Goal: Task Accomplishment & Management: Manage account settings

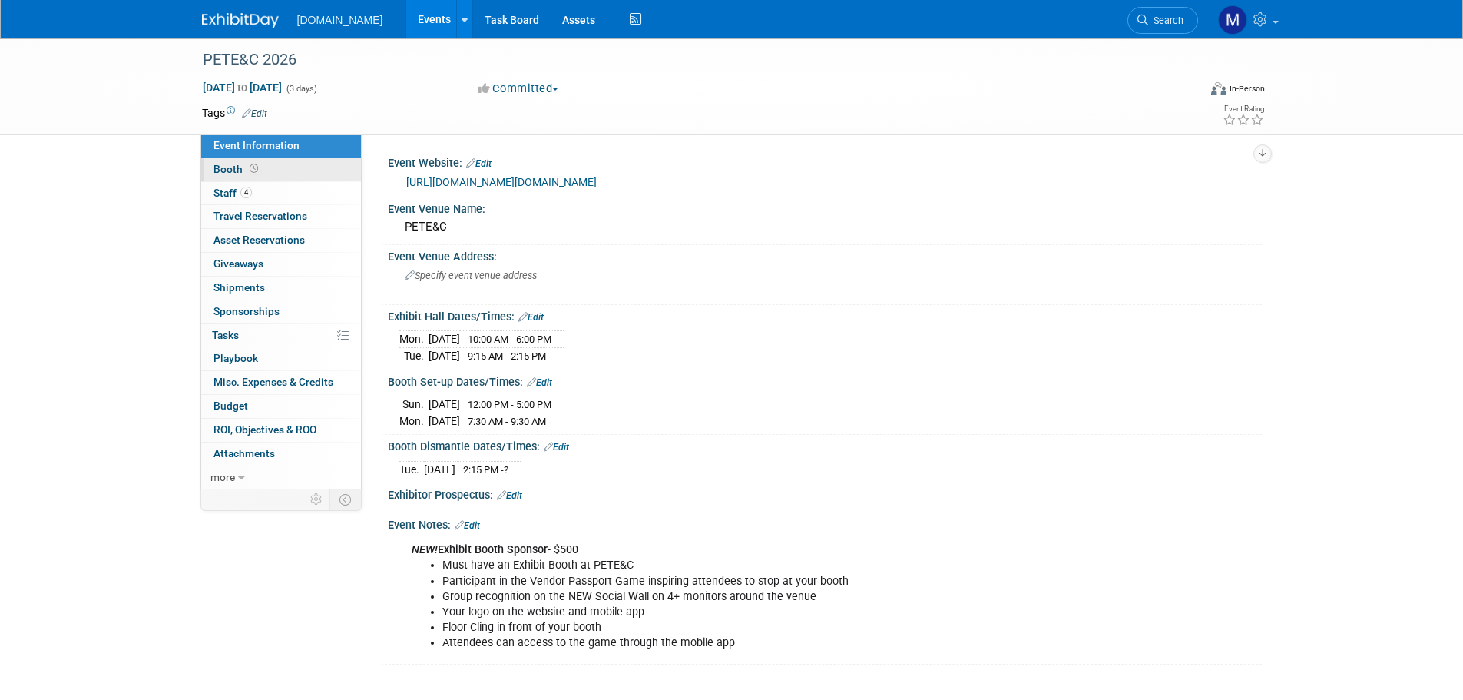
click at [222, 167] on span "Booth" at bounding box center [238, 169] width 48 height 12
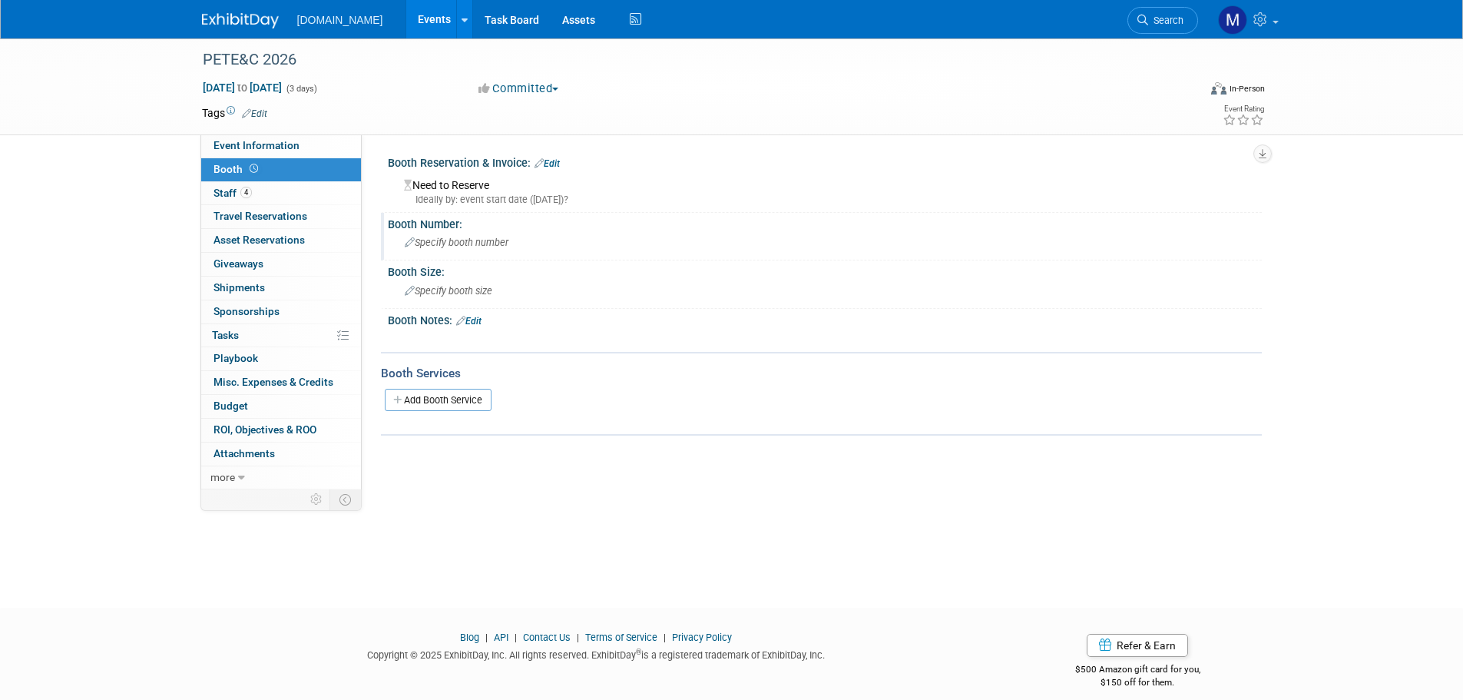
click at [435, 237] on span "Specify booth number" at bounding box center [457, 243] width 104 height 12
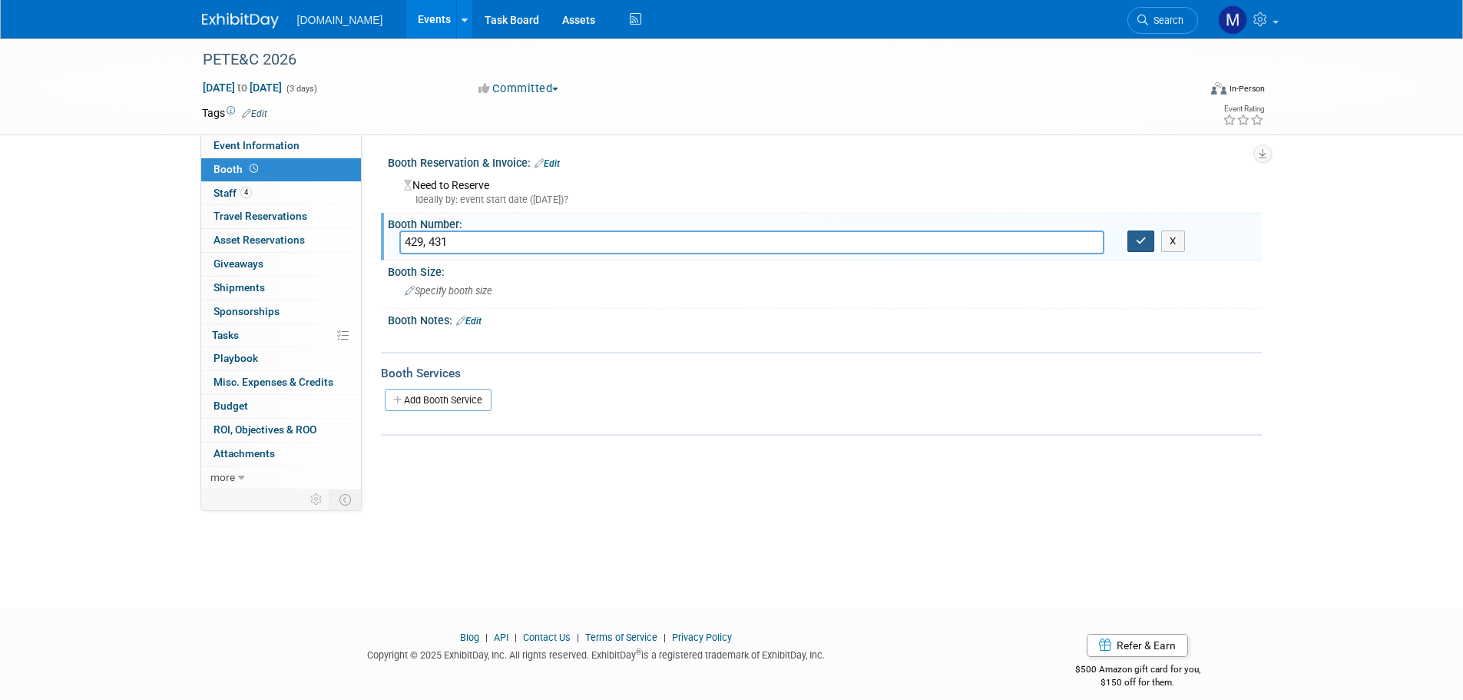
type input "429, 431"
click at [1142, 249] on button "button" at bounding box center [1142, 241] width 28 height 22
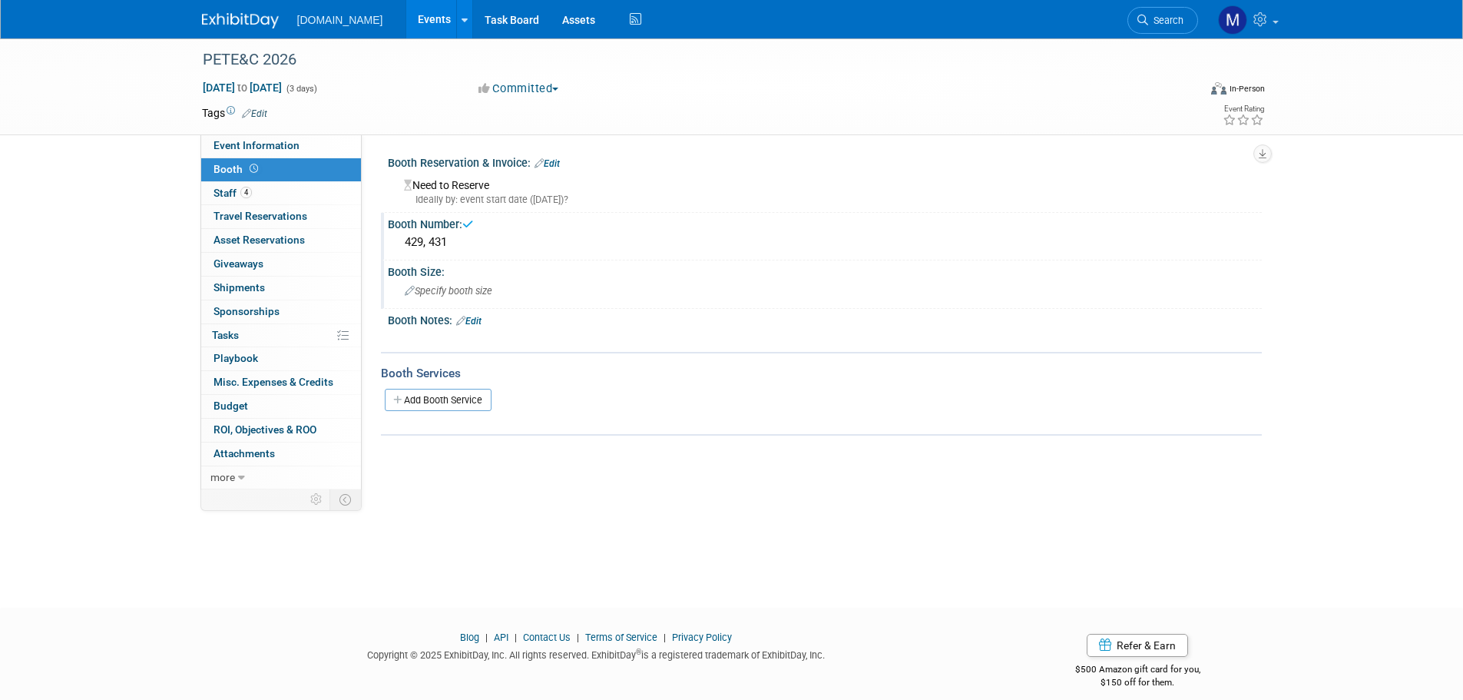
click at [468, 294] on span "Specify booth size" at bounding box center [449, 291] width 88 height 12
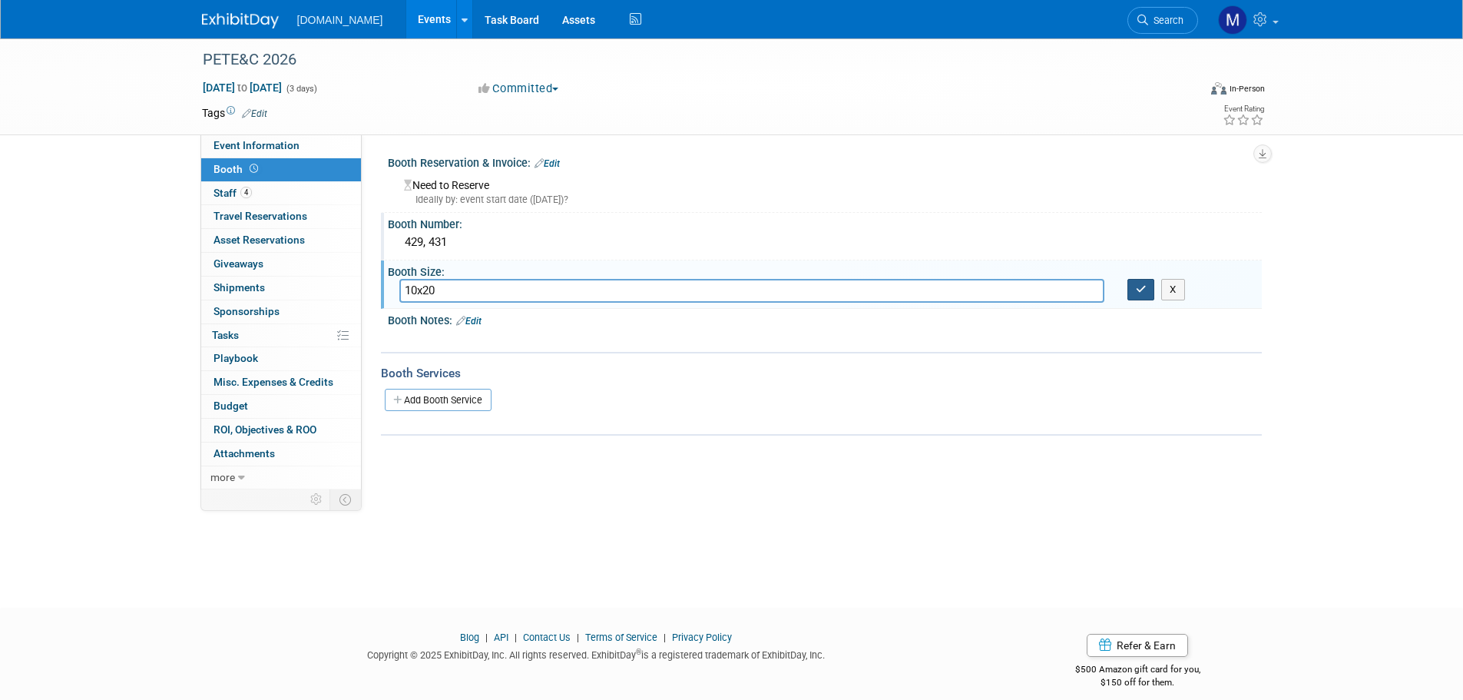
type input "10x20"
click at [1146, 279] on button "button" at bounding box center [1142, 290] width 28 height 22
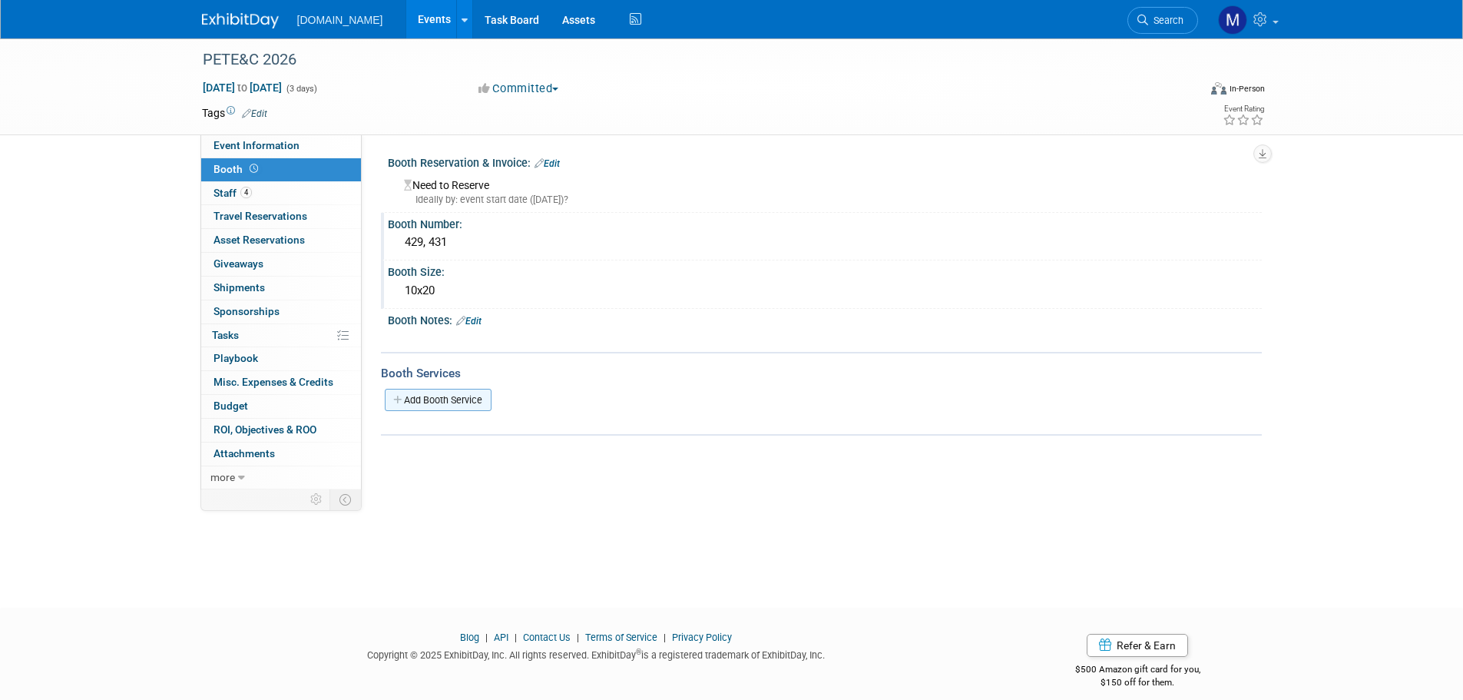
click at [449, 397] on link "Add Booth Service" at bounding box center [438, 400] width 107 height 22
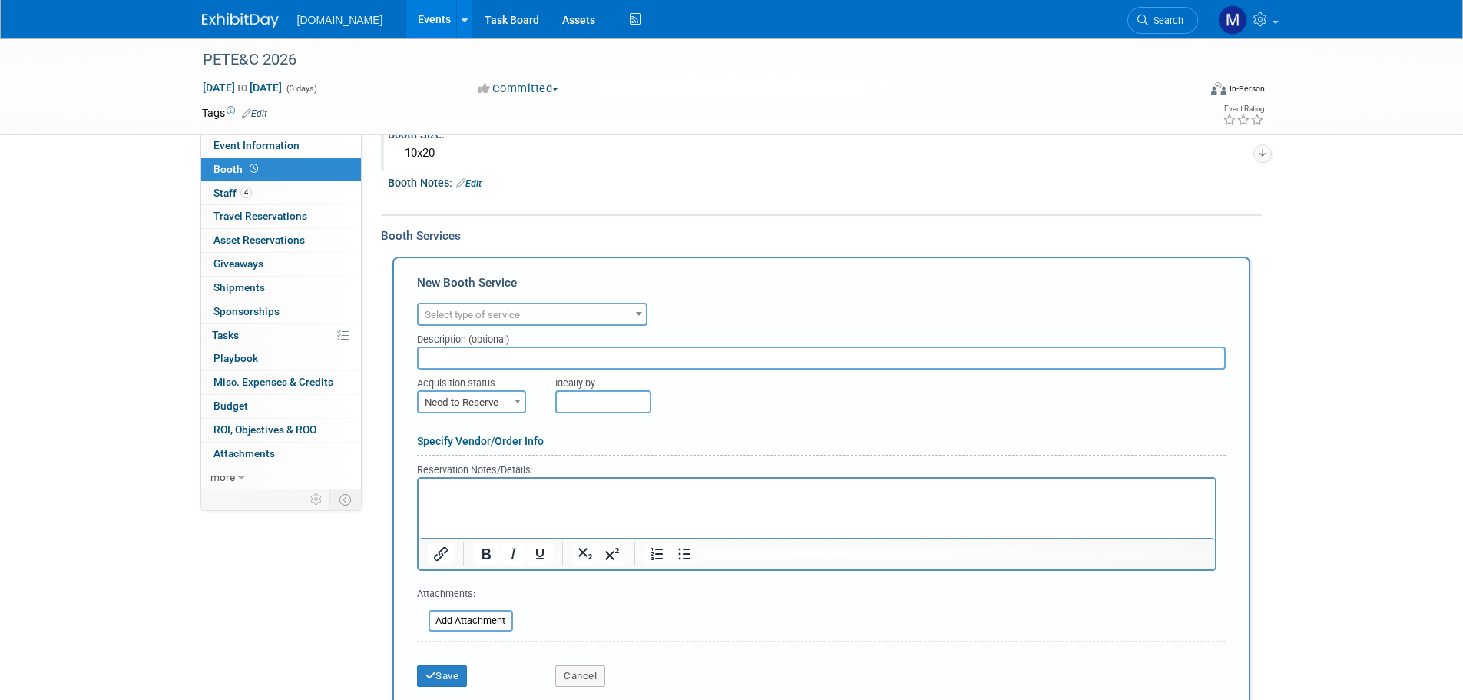
scroll to position [154, 0]
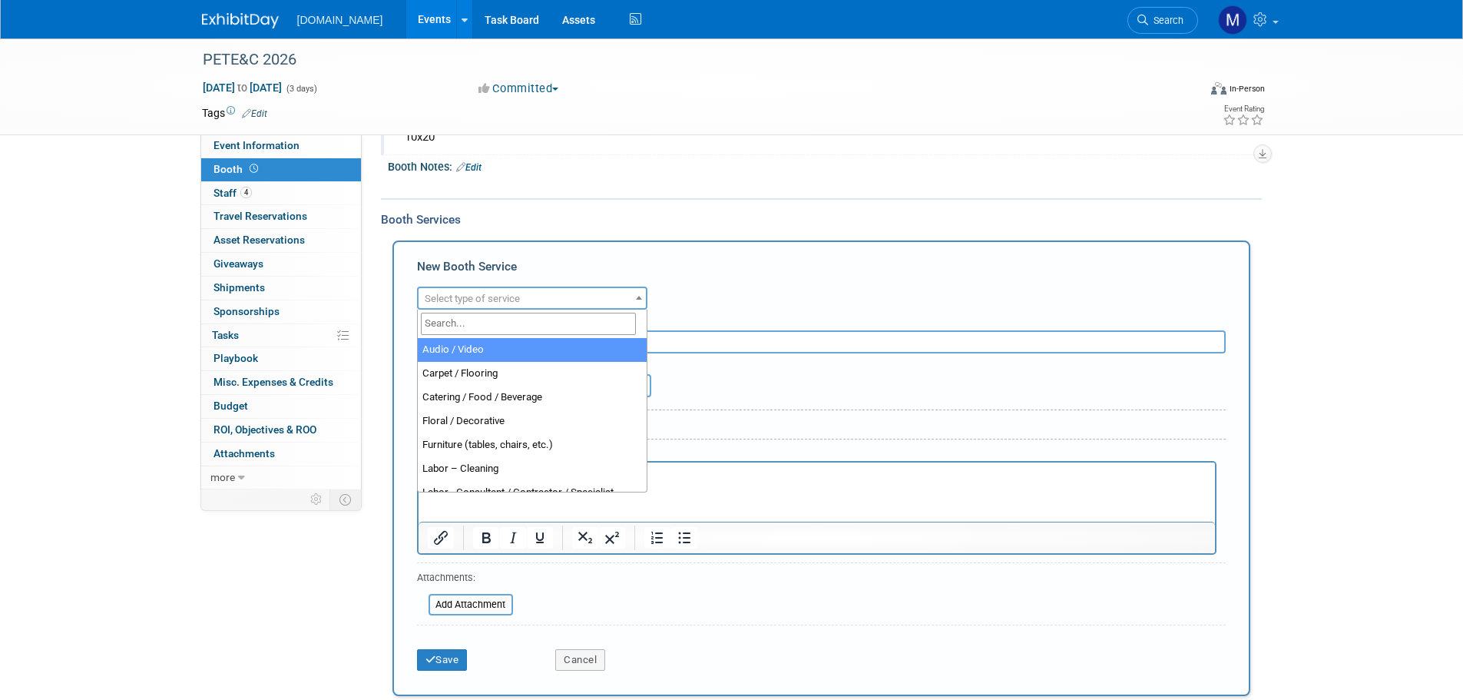
click at [520, 299] on span "Select type of service" at bounding box center [472, 299] width 95 height 12
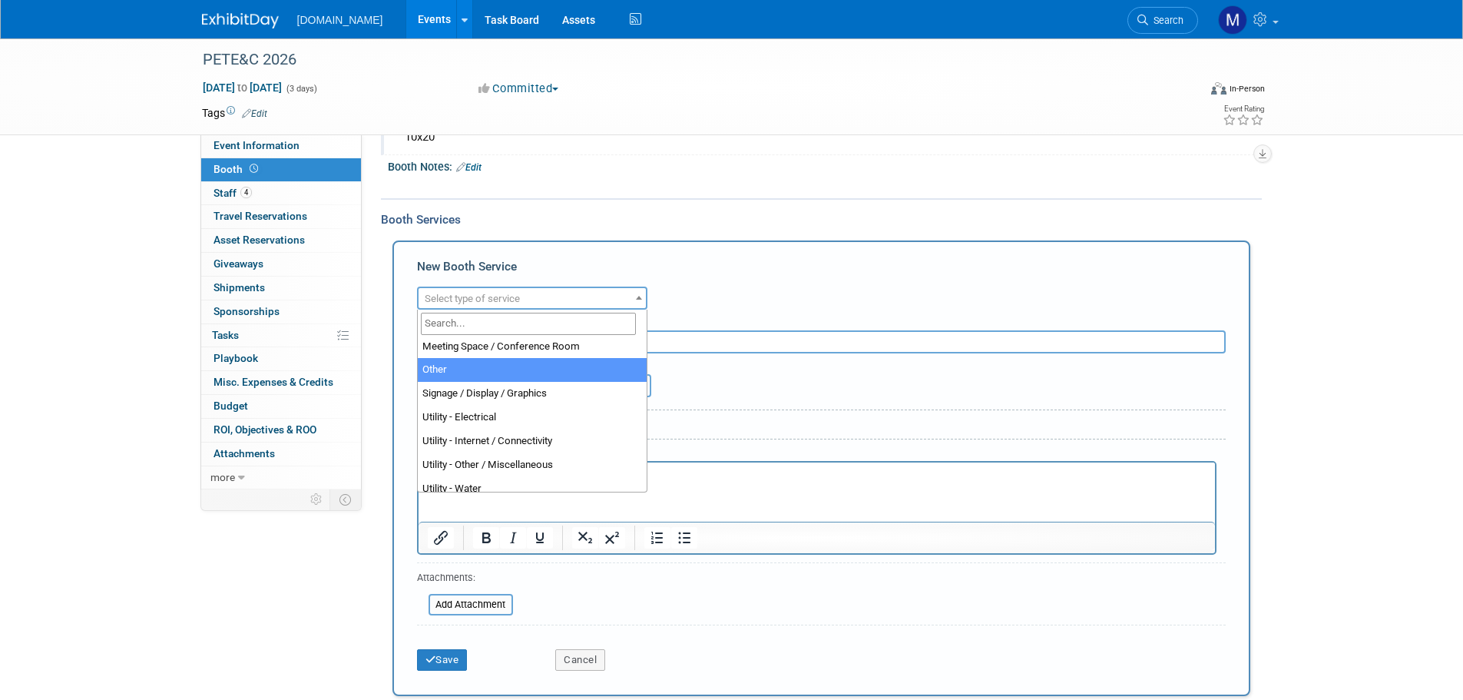
scroll to position [393, 0]
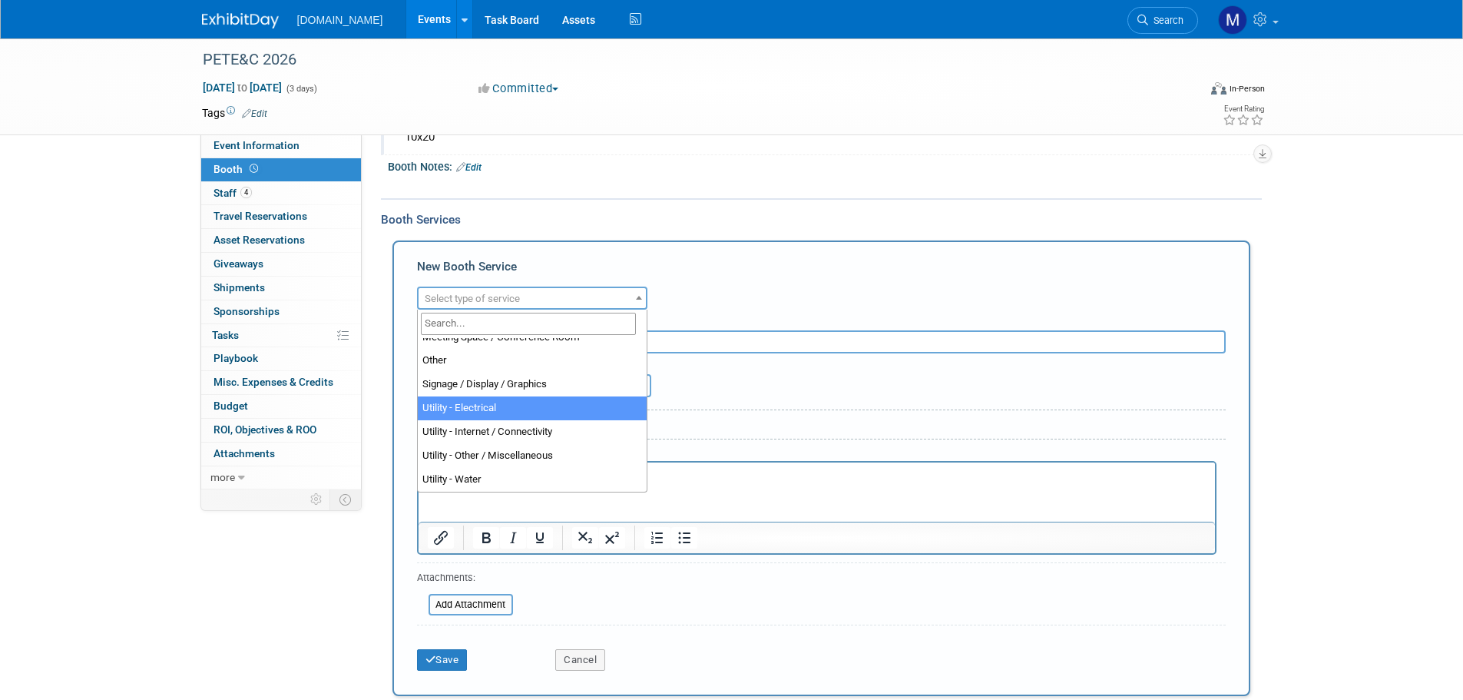
select select "8"
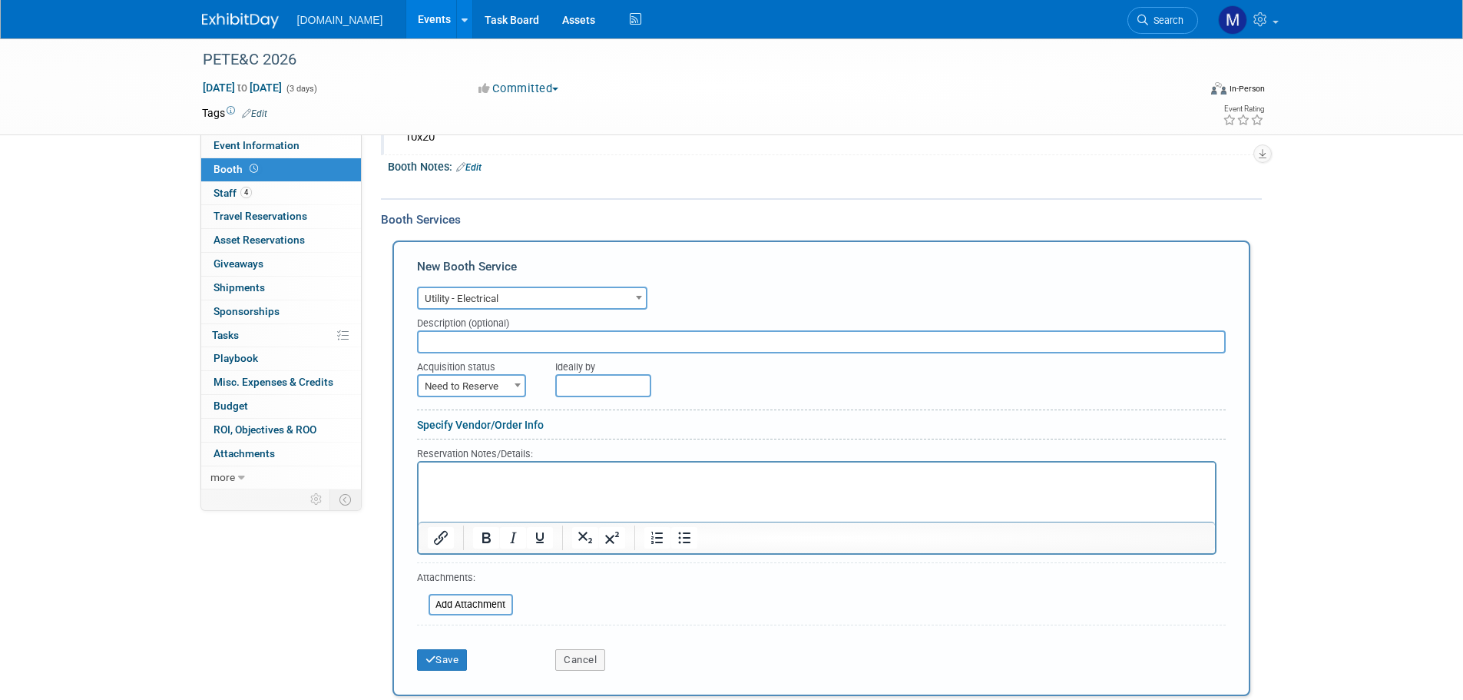
click at [576, 381] on input "text" at bounding box center [603, 385] width 96 height 23
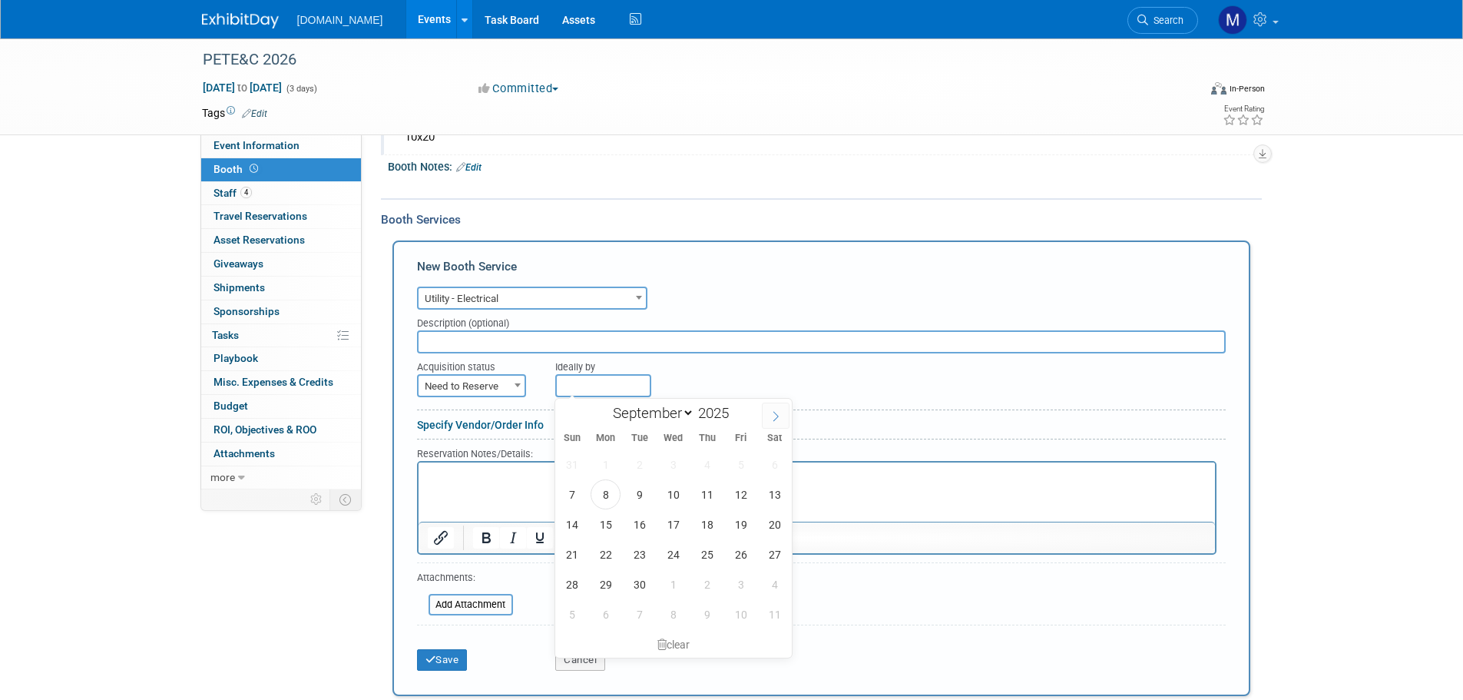
click at [769, 409] on span at bounding box center [776, 416] width 28 height 26
select select "10"
click at [603, 495] on span "3" at bounding box center [606, 494] width 30 height 30
type input "Nov 3, 2025"
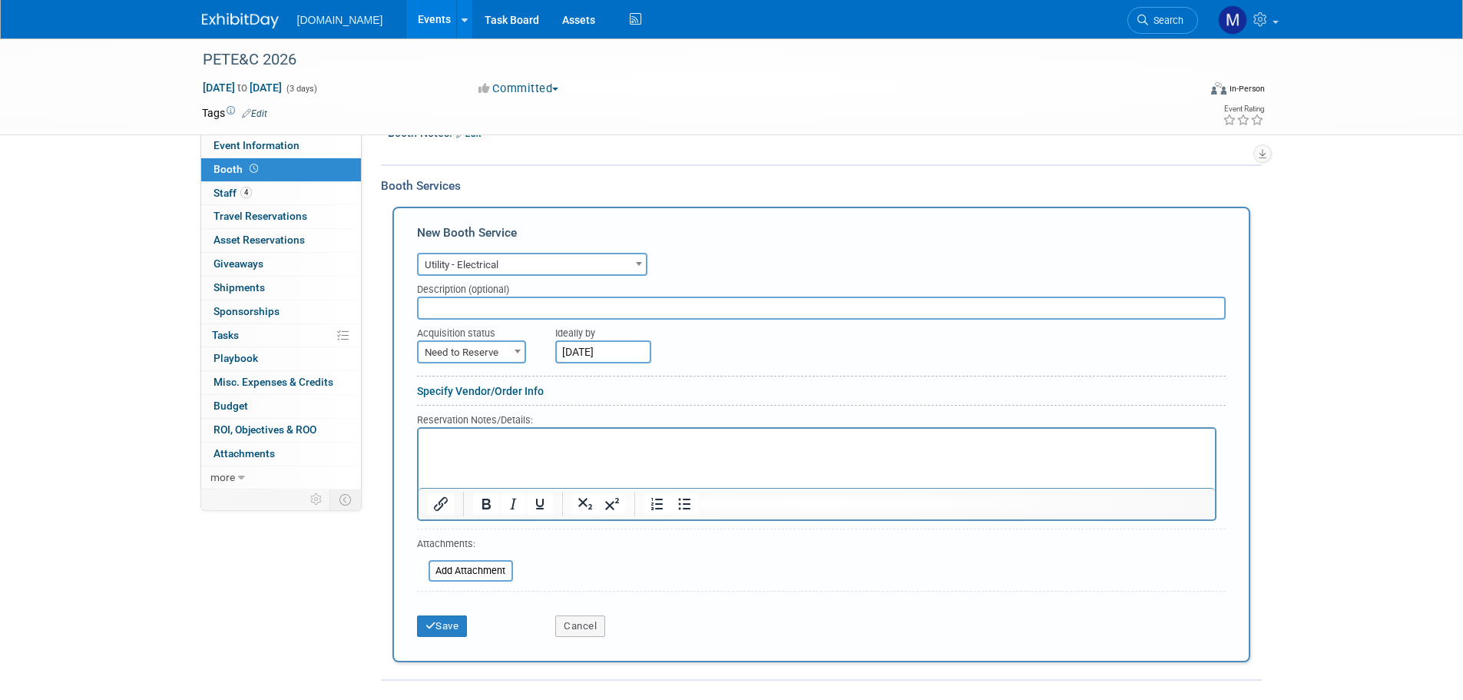
scroll to position [230, 0]
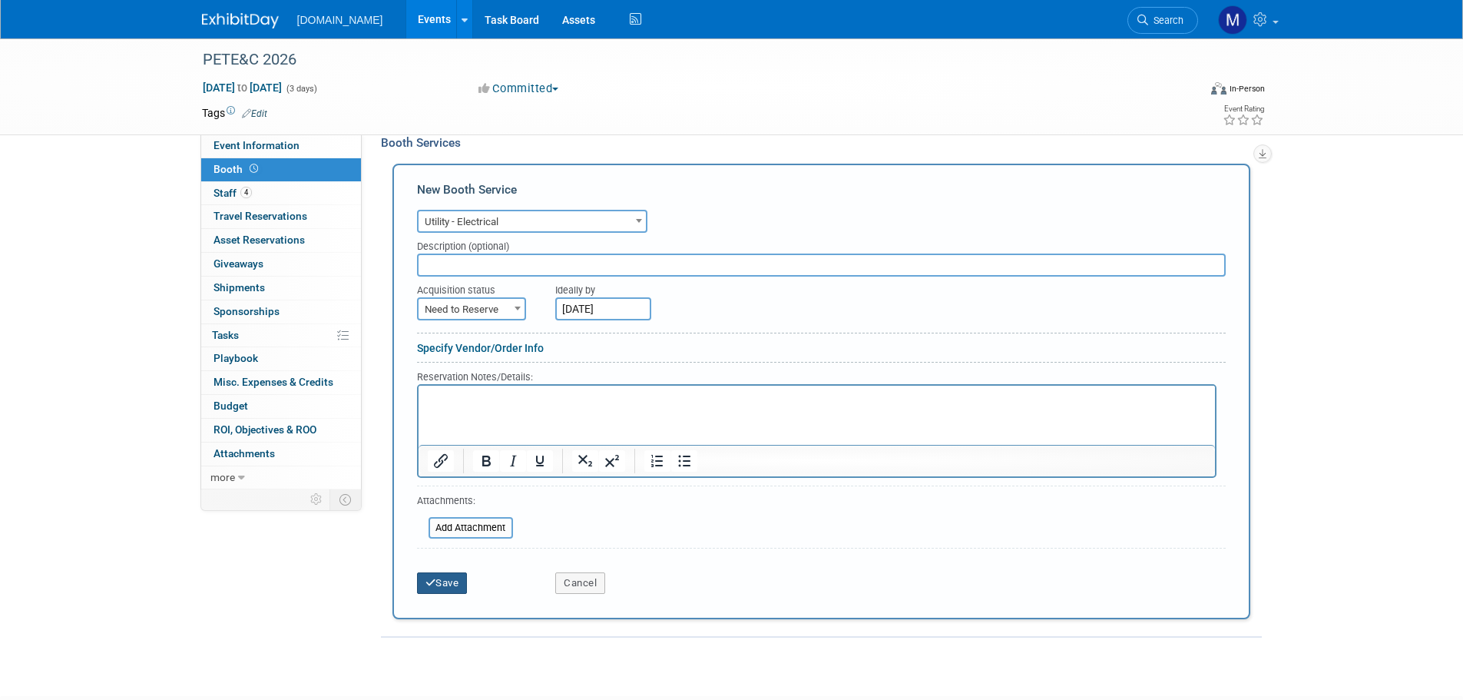
click at [446, 580] on button "Save" at bounding box center [442, 583] width 51 height 22
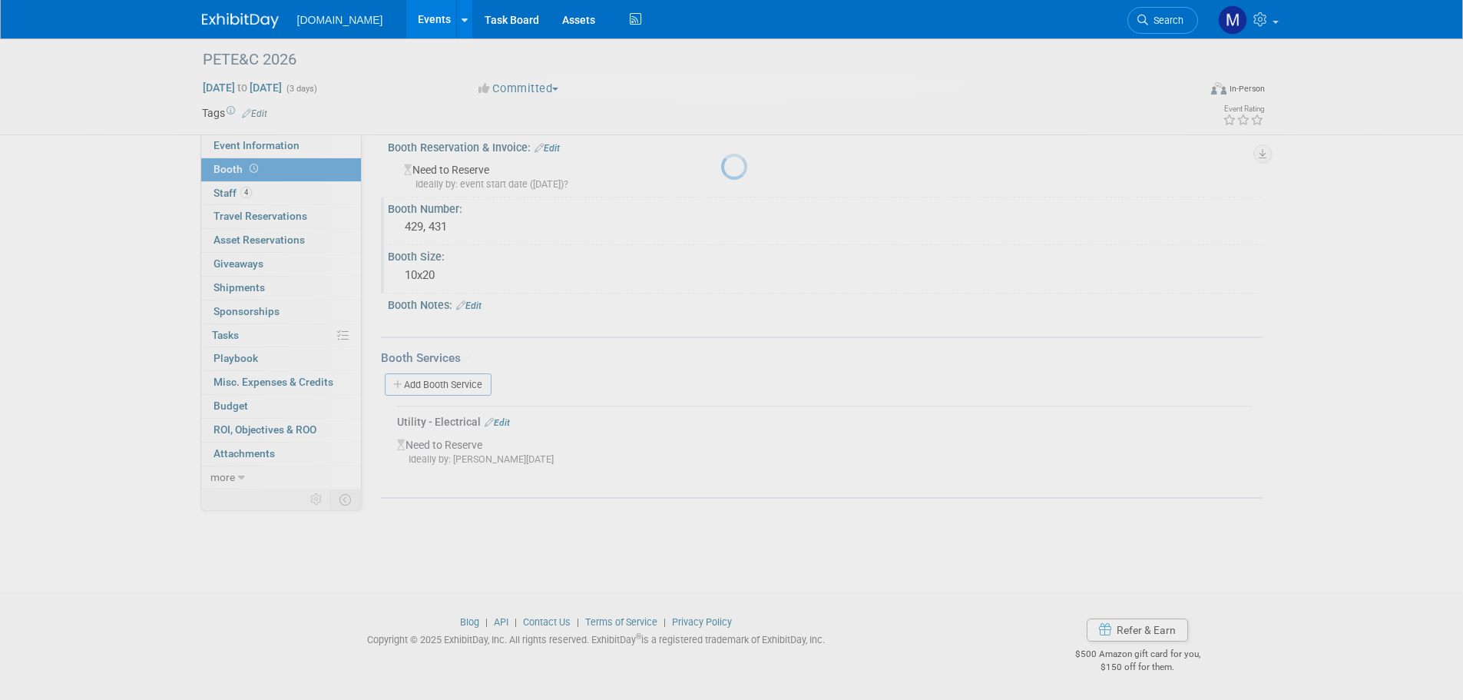
scroll to position [15, 0]
